Goal: Task Accomplishment & Management: Manage account settings

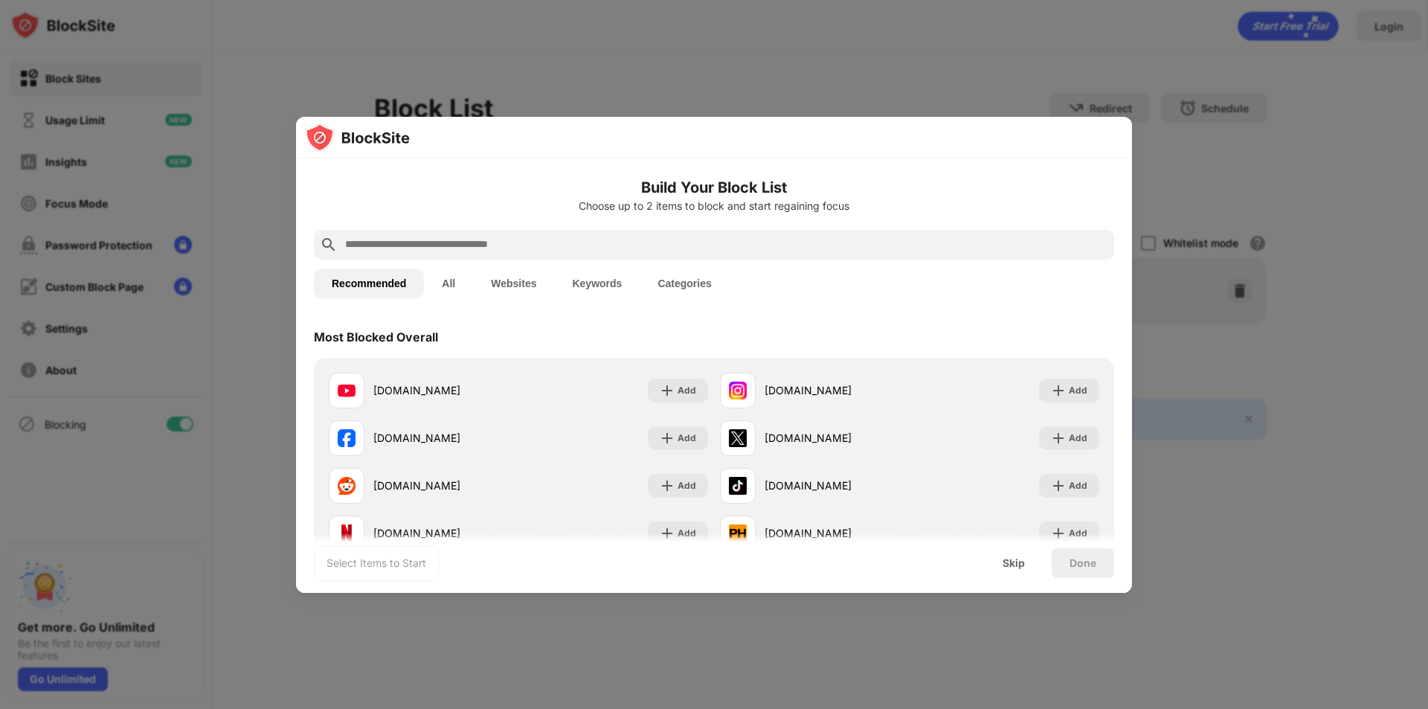
click at [515, 282] on button "Websites" at bounding box center [513, 283] width 81 height 30
click at [542, 250] on input "text" at bounding box center [726, 243] width 765 height 18
paste input "**********"
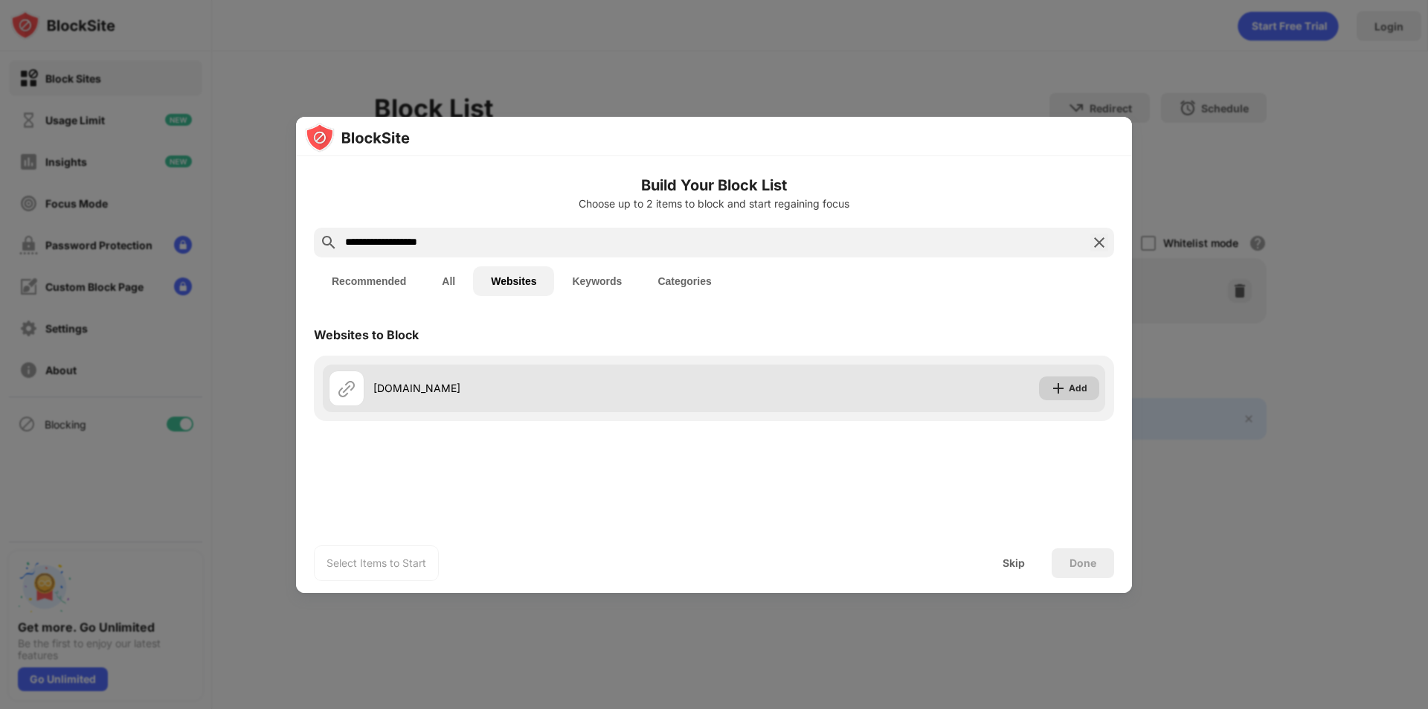
type input "**********"
click at [1054, 392] on img at bounding box center [1058, 388] width 15 height 15
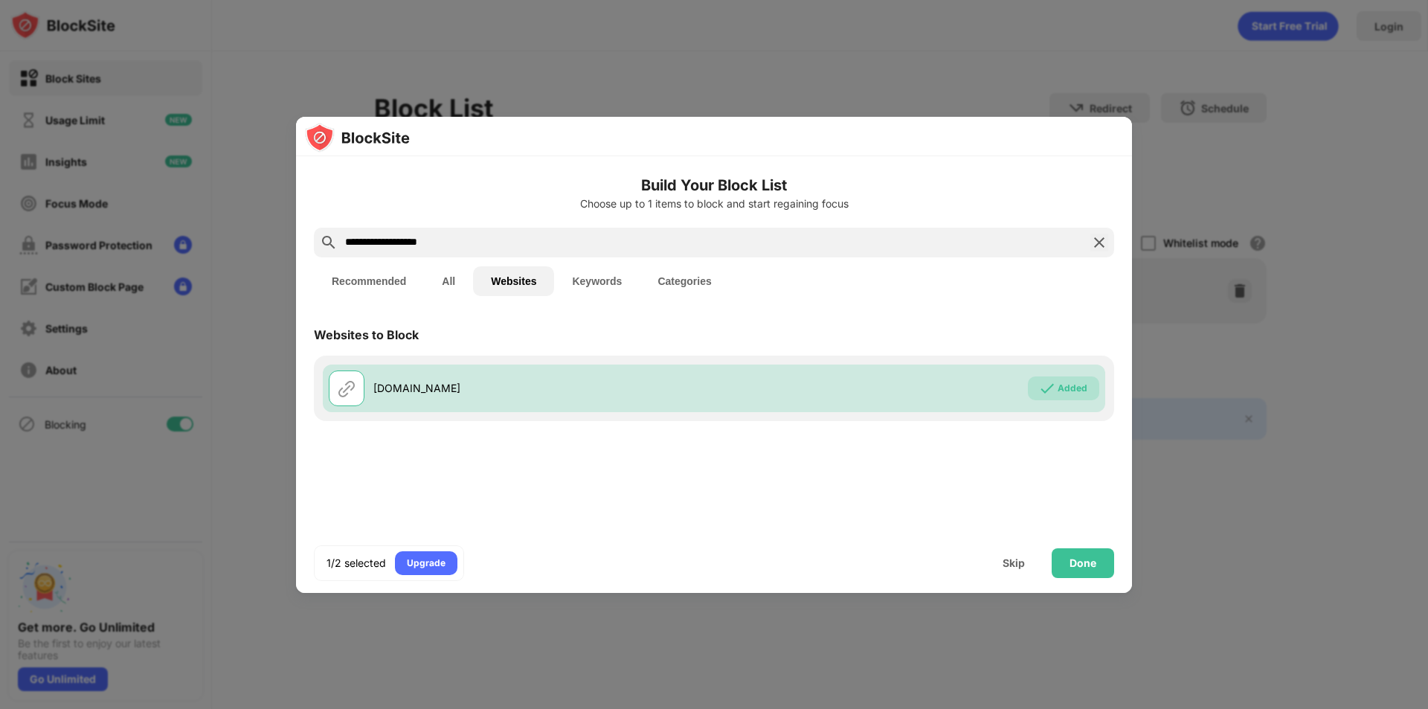
click at [460, 245] on input "**********" at bounding box center [714, 243] width 741 height 18
click at [1100, 250] on img at bounding box center [1099, 243] width 18 height 18
click at [1100, 250] on div at bounding box center [714, 243] width 800 height 30
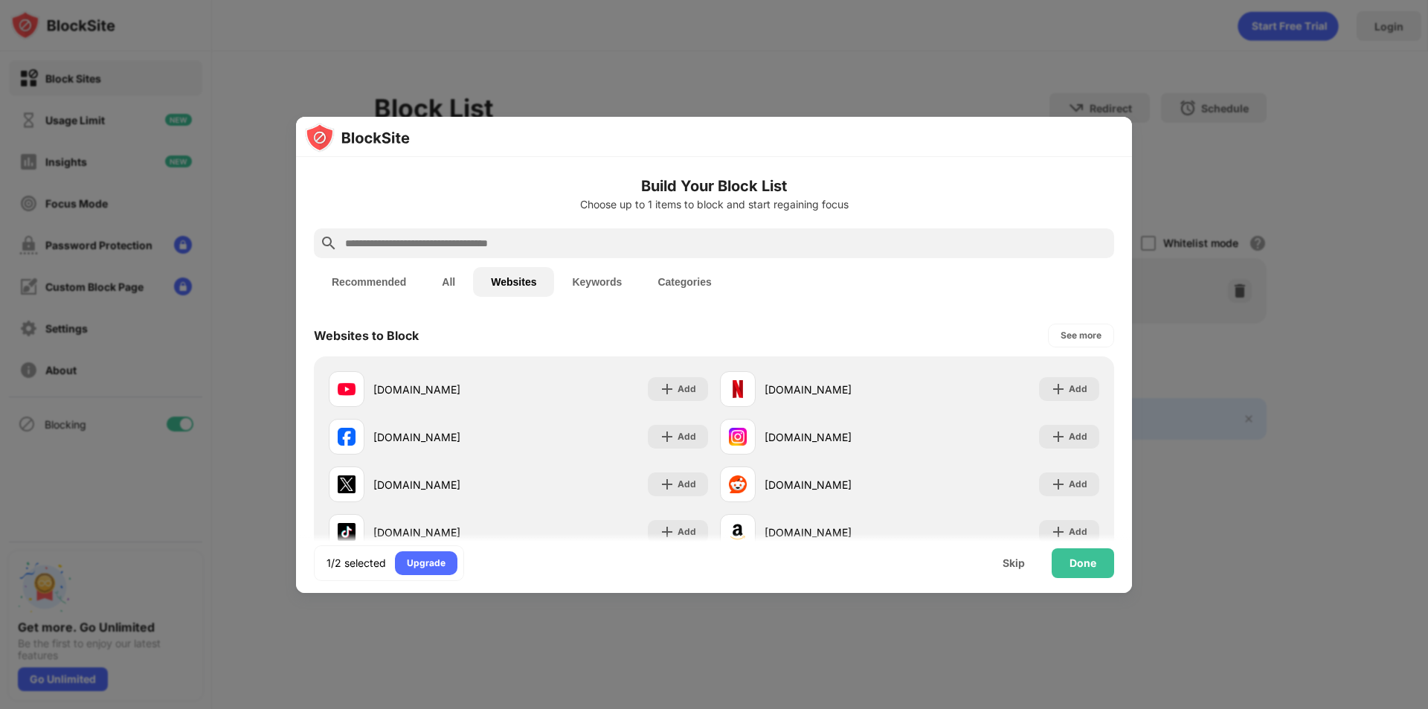
click at [1001, 219] on div "Build Your Block List Choose up to 1 items to block and start regaining focus" at bounding box center [714, 202] width 800 height 54
click at [993, 238] on input "text" at bounding box center [726, 243] width 765 height 18
paste input "**********"
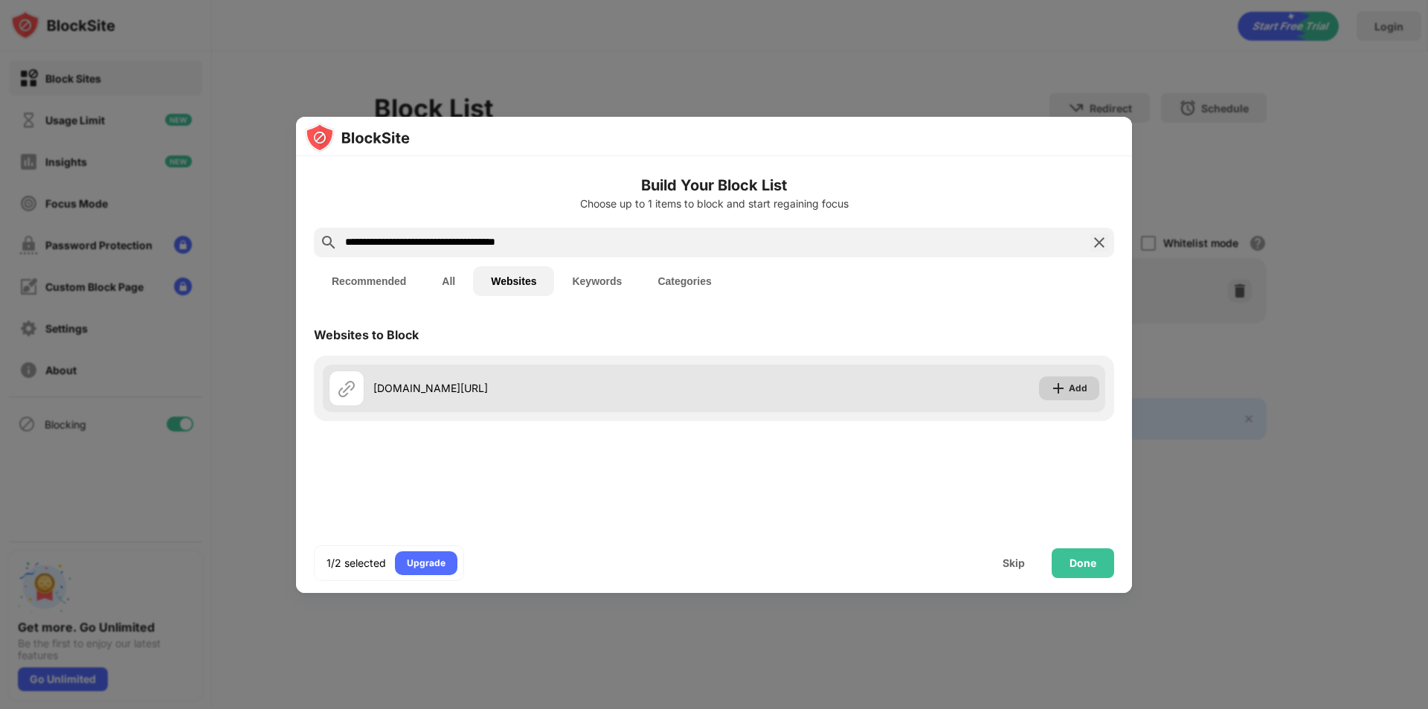
type input "**********"
click at [1070, 384] on div "Add" at bounding box center [1078, 388] width 19 height 15
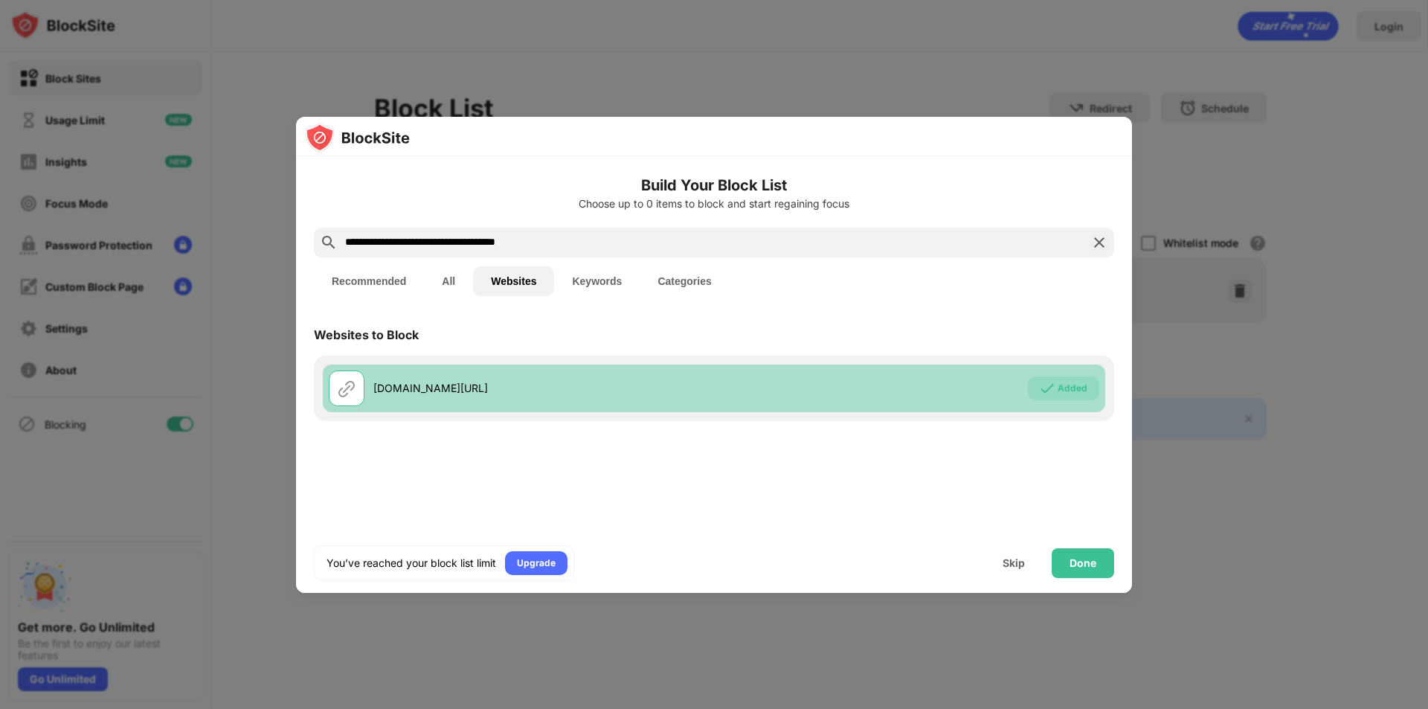
click at [1070, 384] on div "Added" at bounding box center [1073, 388] width 30 height 15
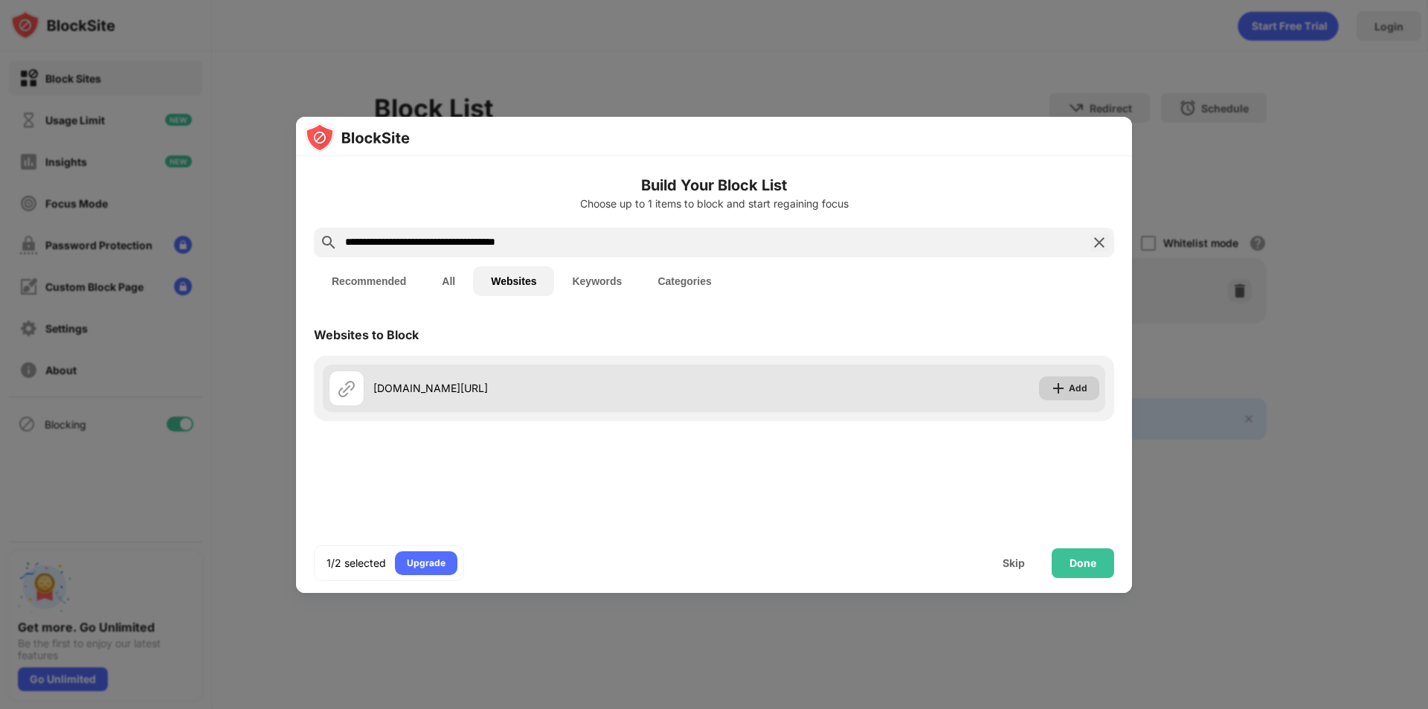
click at [1074, 396] on div "Add" at bounding box center [1069, 388] width 60 height 24
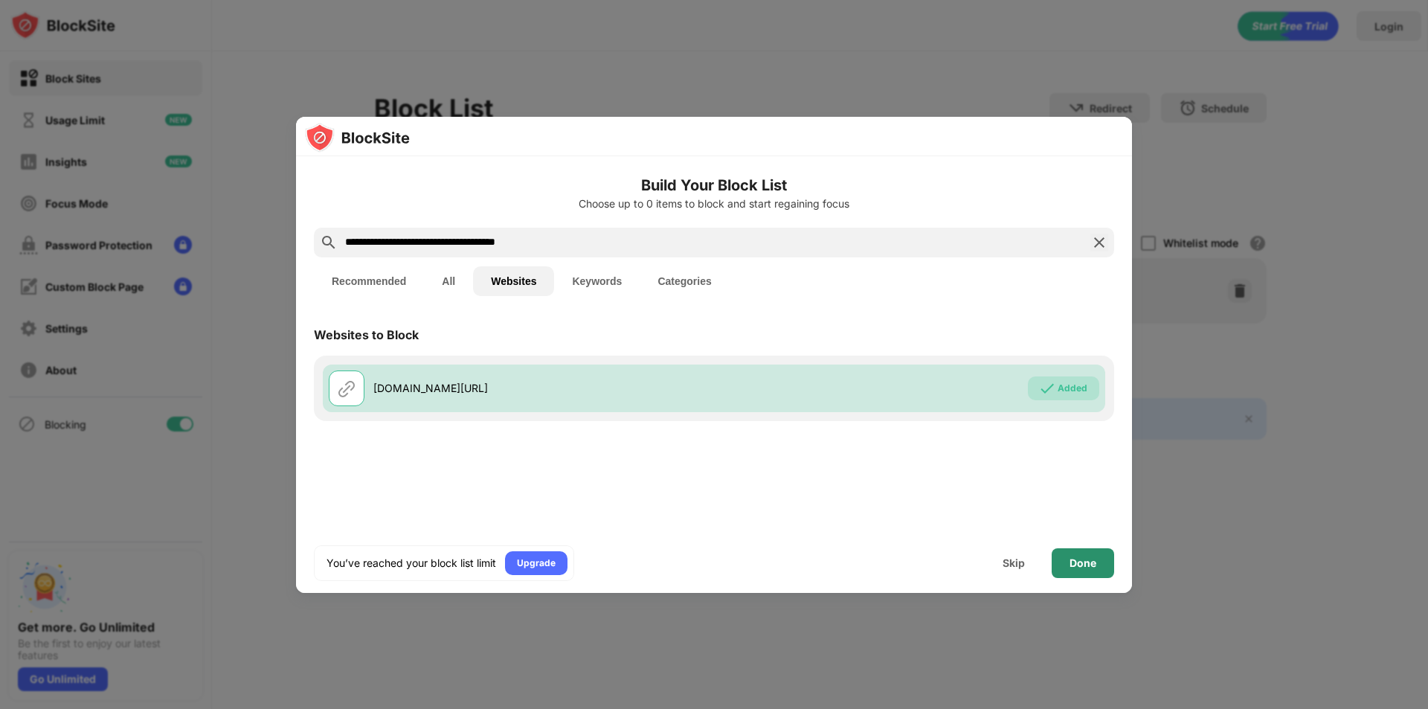
click at [1095, 572] on div "Done" at bounding box center [1083, 563] width 62 height 30
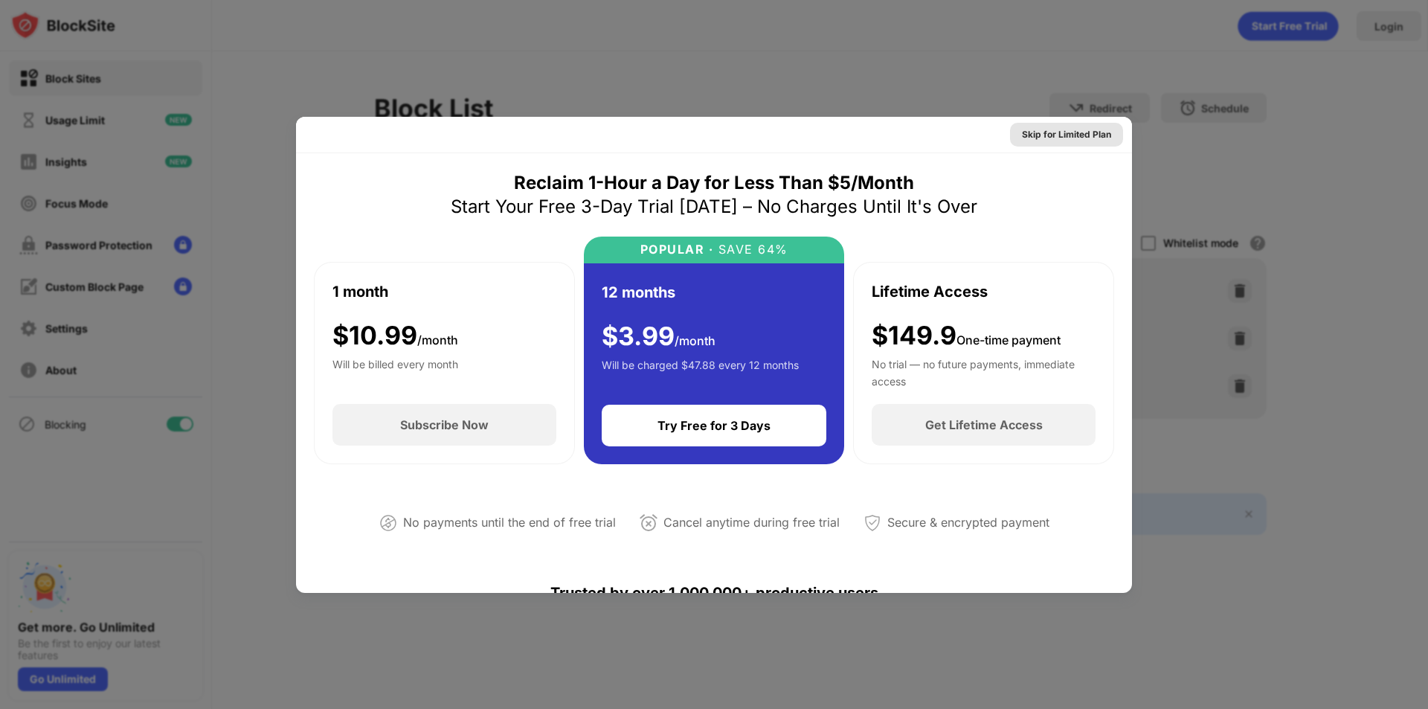
click at [1052, 135] on div "Skip for Limited Plan" at bounding box center [1066, 134] width 89 height 15
click at [1052, 135] on div "Skip for Limited Plan" at bounding box center [714, 135] width 836 height 36
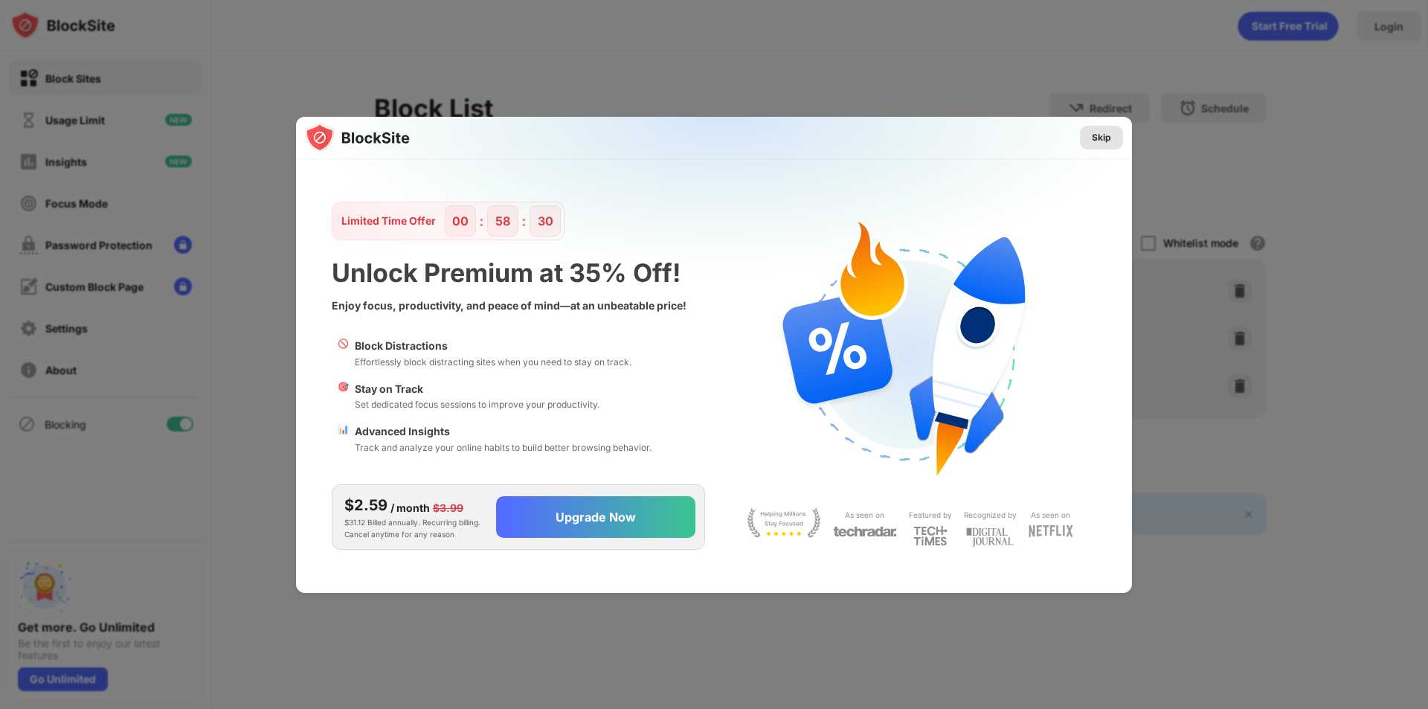
click at [1094, 139] on div "Skip" at bounding box center [1101, 137] width 19 height 15
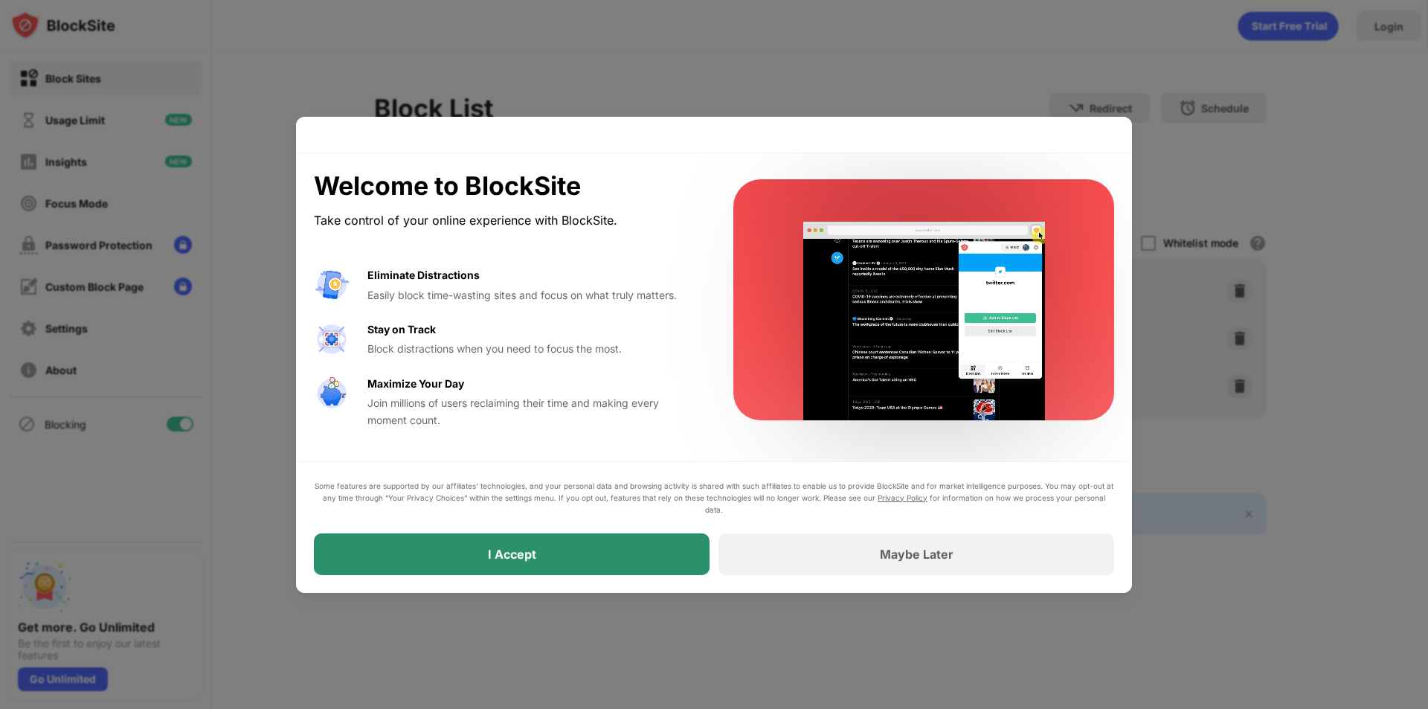
click at [625, 573] on div "I Accept" at bounding box center [512, 554] width 396 height 42
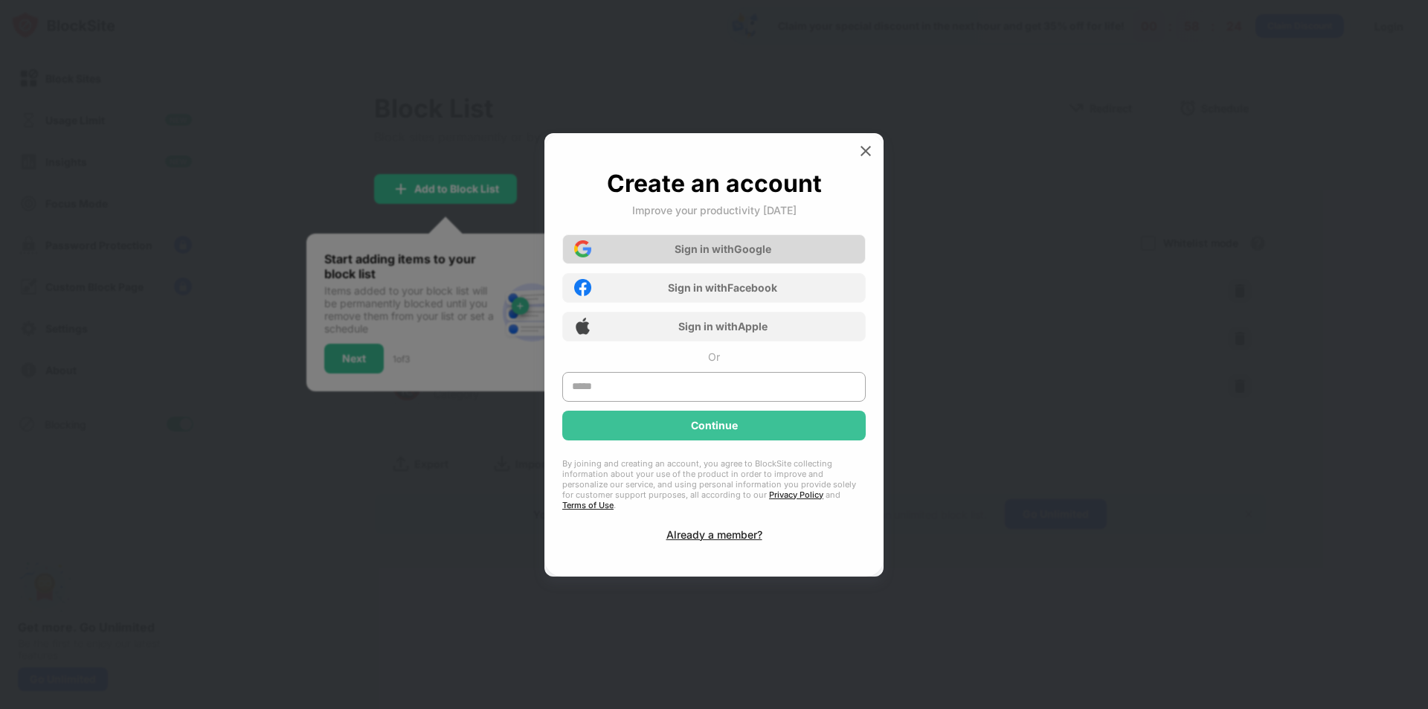
click at [771, 246] on div "Sign in with Google" at bounding box center [713, 249] width 303 height 30
click at [865, 156] on img at bounding box center [865, 151] width 15 height 15
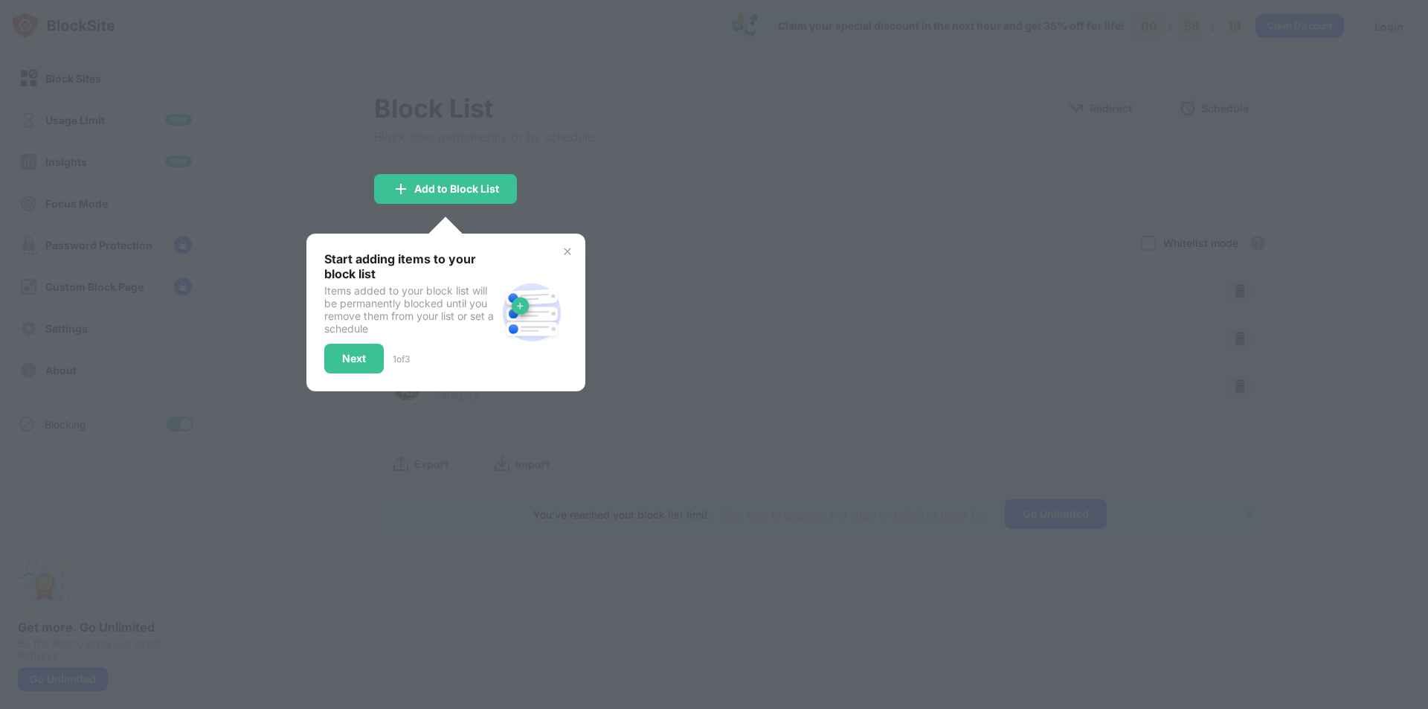
click at [574, 250] on div "Start adding items to your block list Items added to your block list will be pe…" at bounding box center [445, 313] width 279 height 158
click at [570, 251] on img at bounding box center [567, 251] width 12 height 12
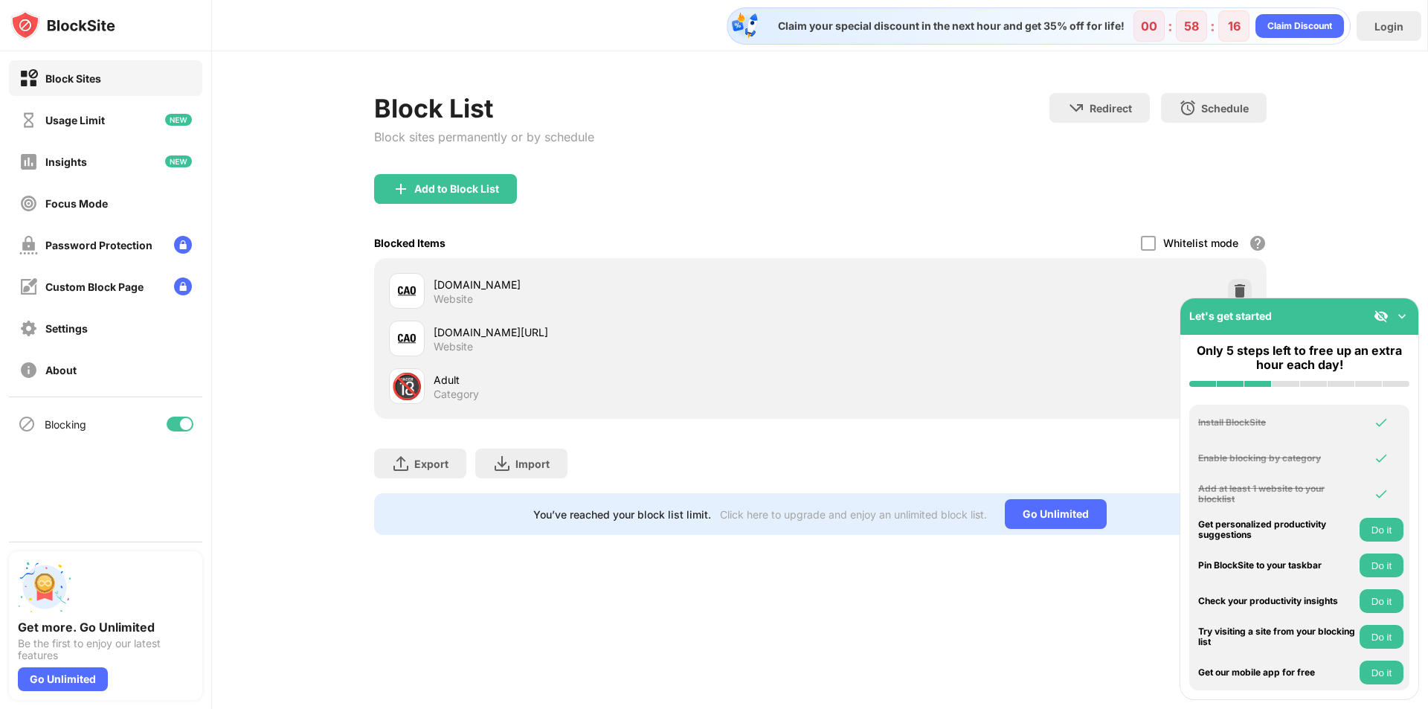
click at [1378, 259] on div "Block List Block sites permanently or by schedule Redirect Choose a site to be …" at bounding box center [820, 313] width 1216 height 525
click at [1407, 317] on img at bounding box center [1401, 316] width 15 height 15
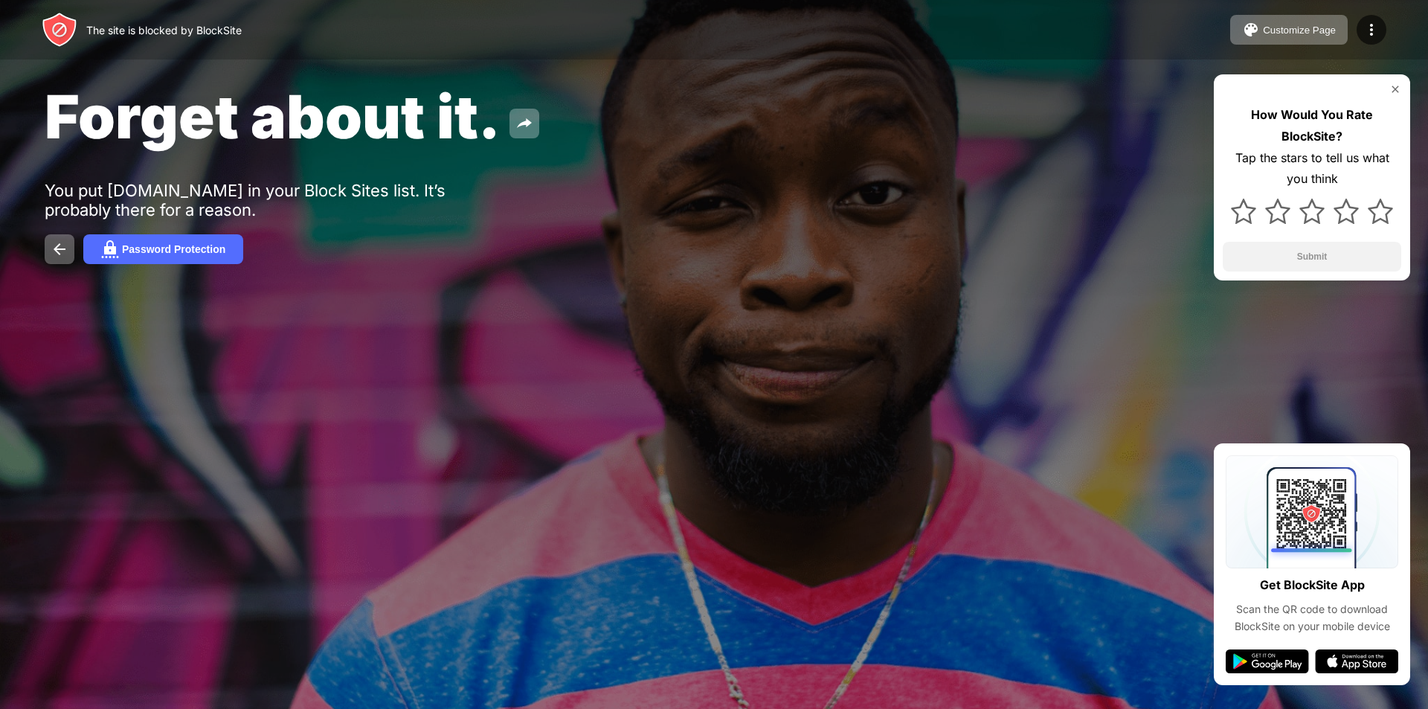
click at [1391, 87] on img at bounding box center [1395, 89] width 12 height 12
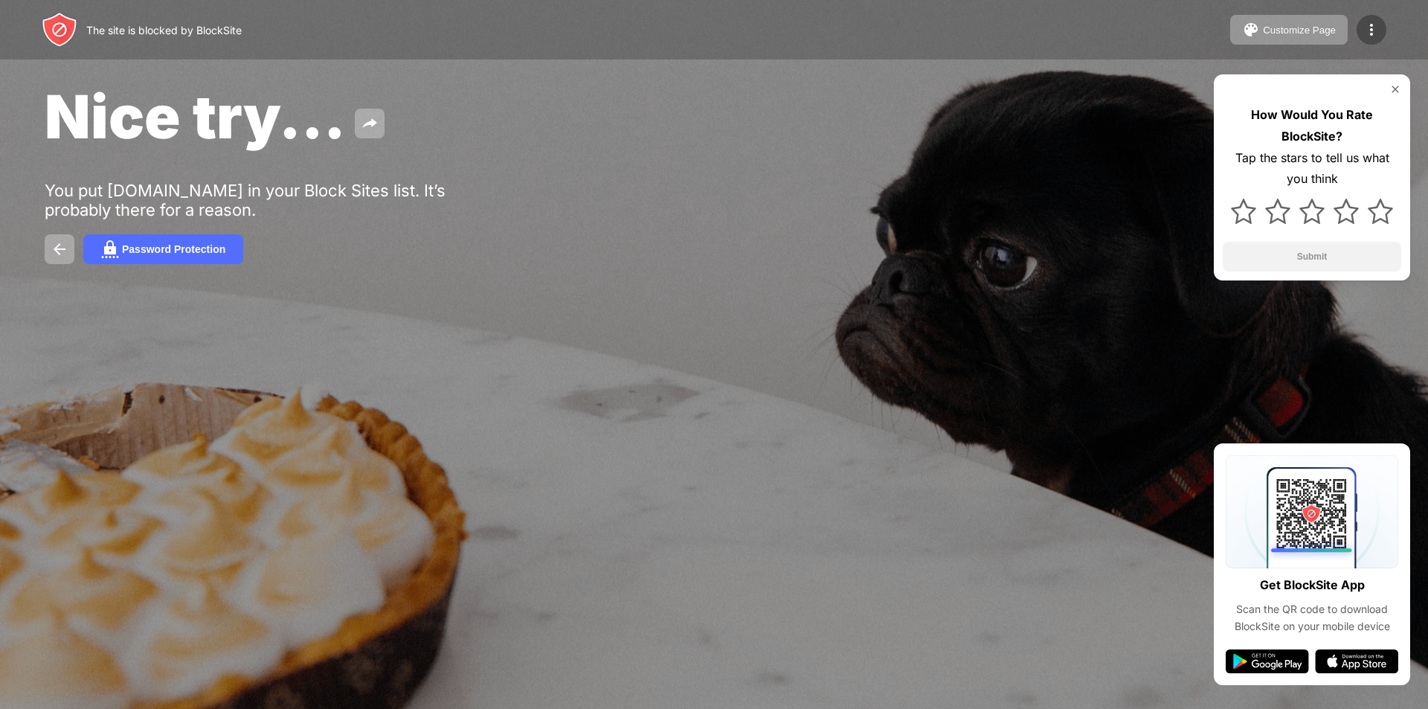
click at [1371, 24] on img at bounding box center [1371, 30] width 18 height 18
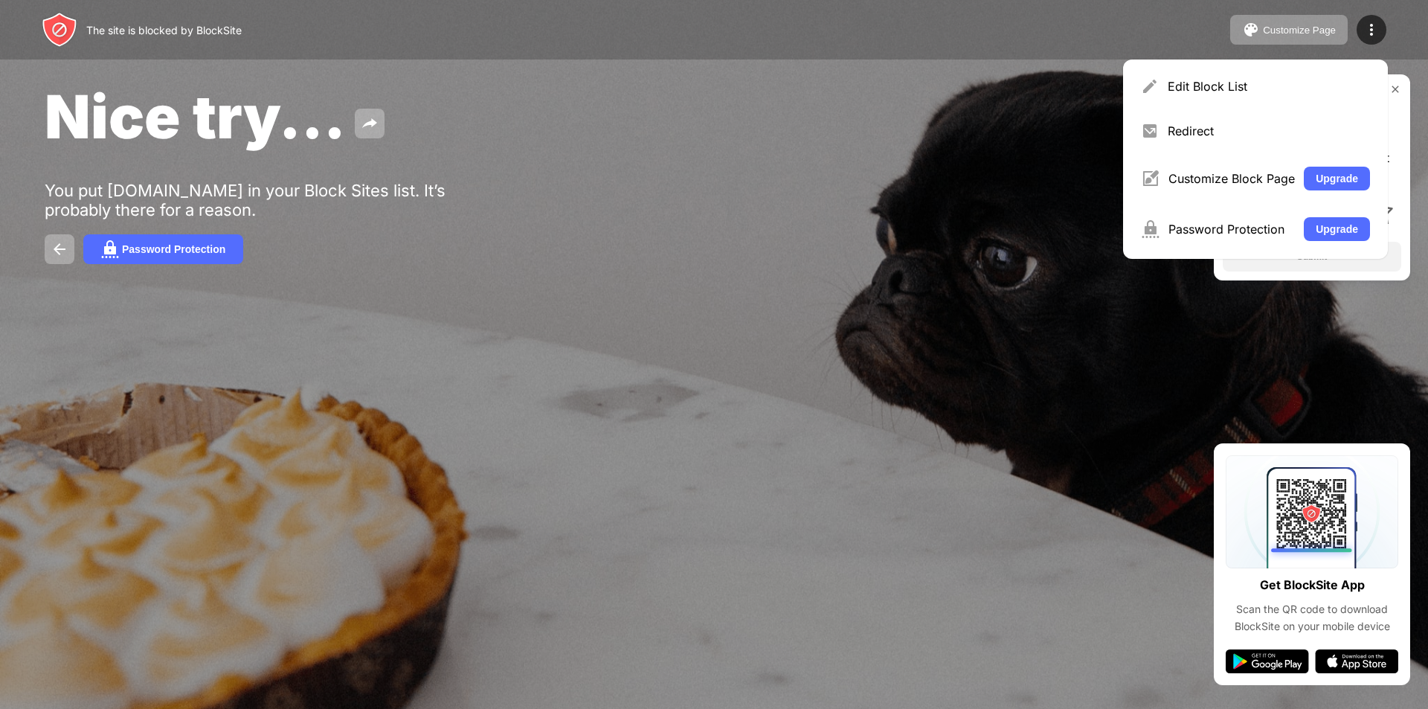
click at [1006, 113] on div "Nice try..." at bounding box center [580, 116] width 1071 height 72
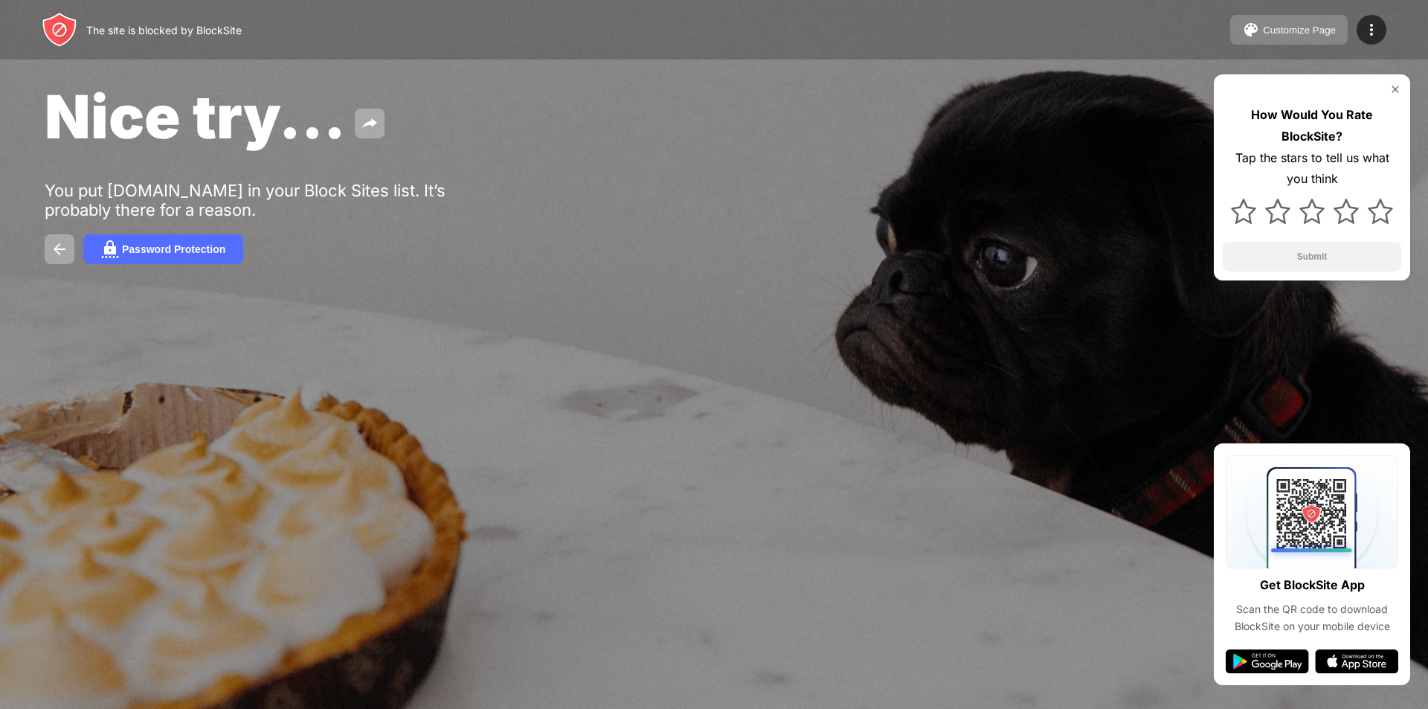
click at [1232, 23] on button "Customize Page" at bounding box center [1289, 30] width 118 height 30
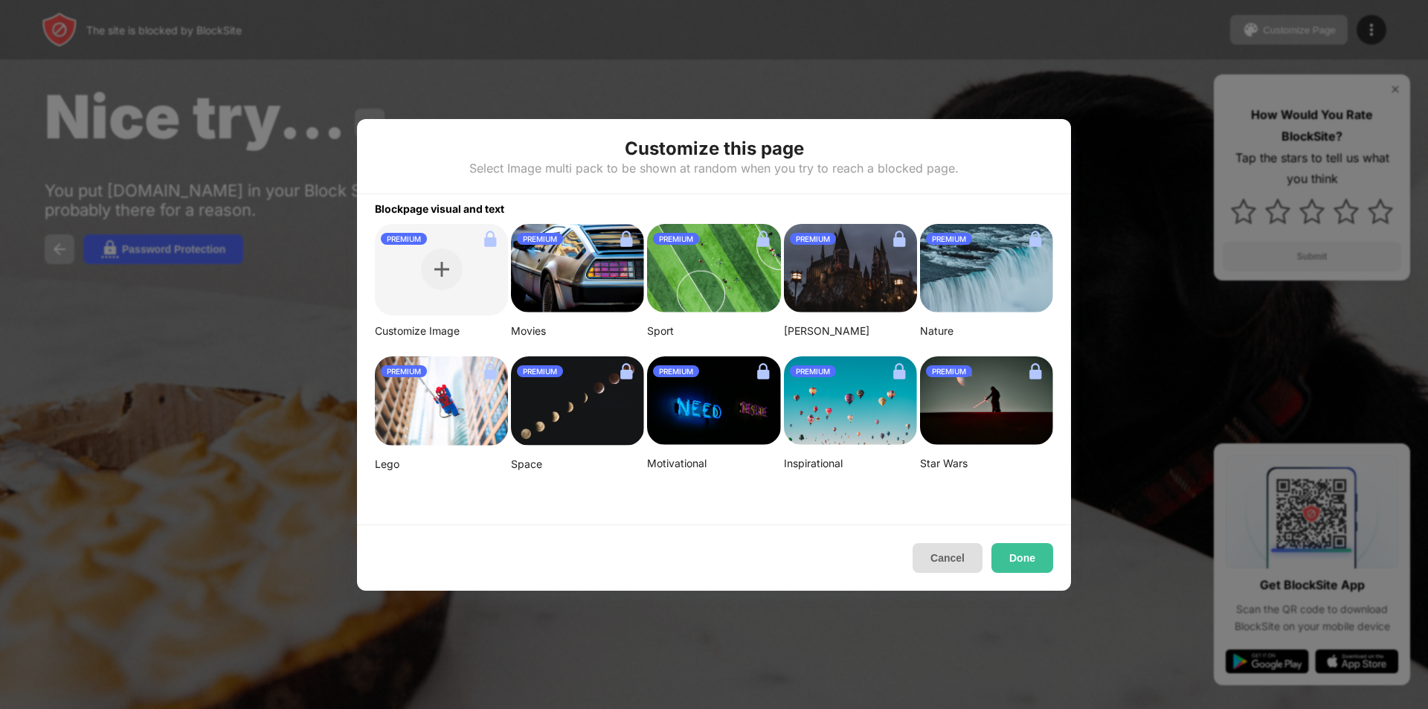
click at [933, 557] on button "Cancel" at bounding box center [948, 558] width 70 height 30
